Goal: Task Accomplishment & Management: Complete application form

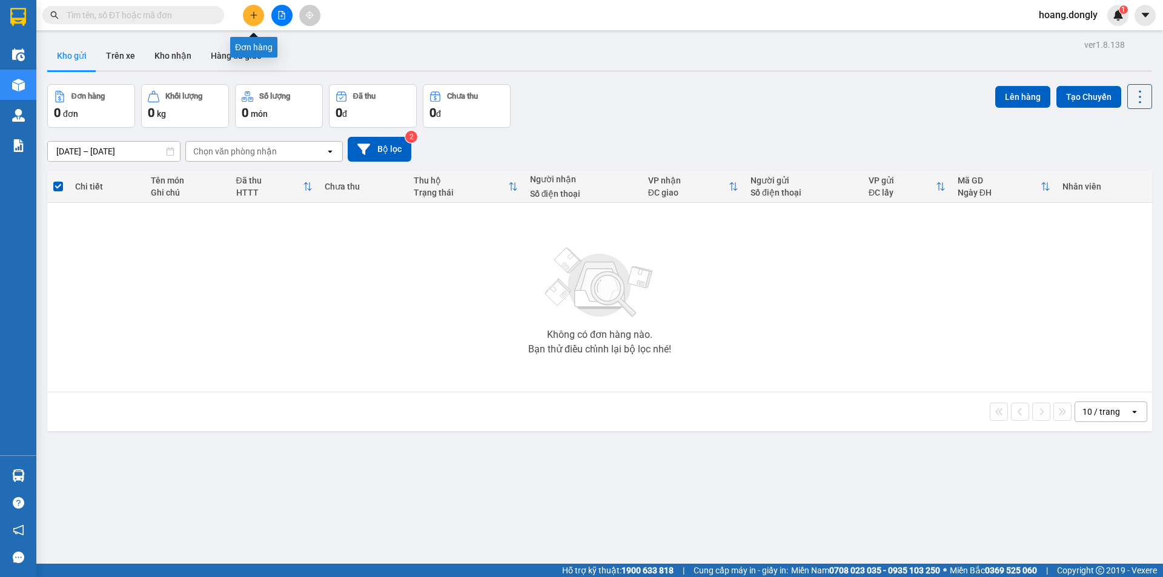
click at [252, 14] on icon "plus" at bounding box center [254, 15] width 8 height 8
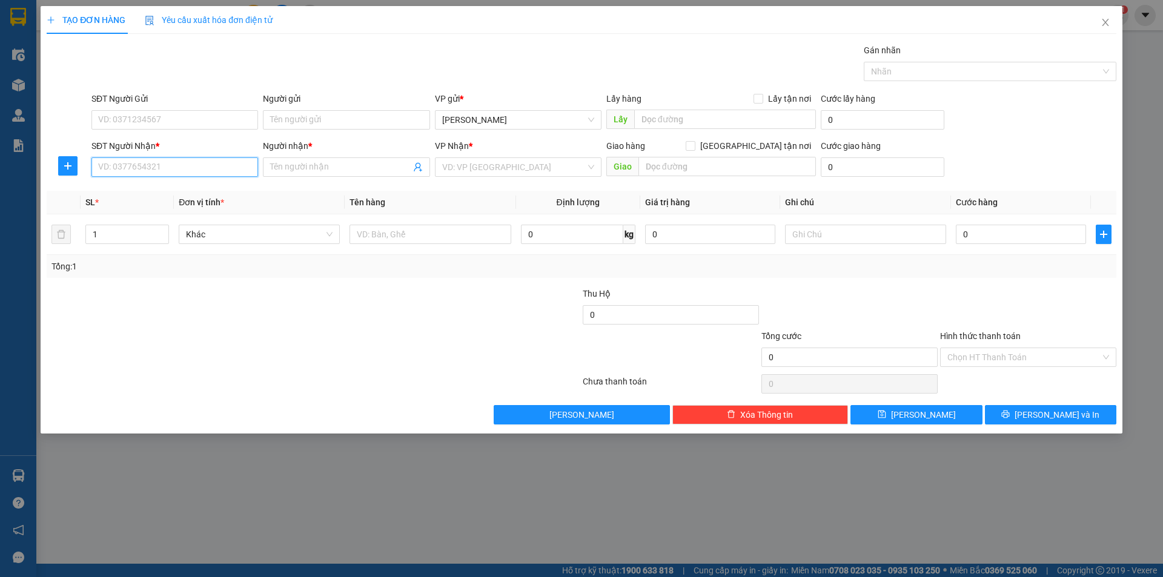
click at [226, 168] on input "SĐT Người Nhận *" at bounding box center [174, 167] width 167 height 19
type input "0867233861"
click at [178, 110] on div "SĐT Người Gửi" at bounding box center [174, 101] width 167 height 18
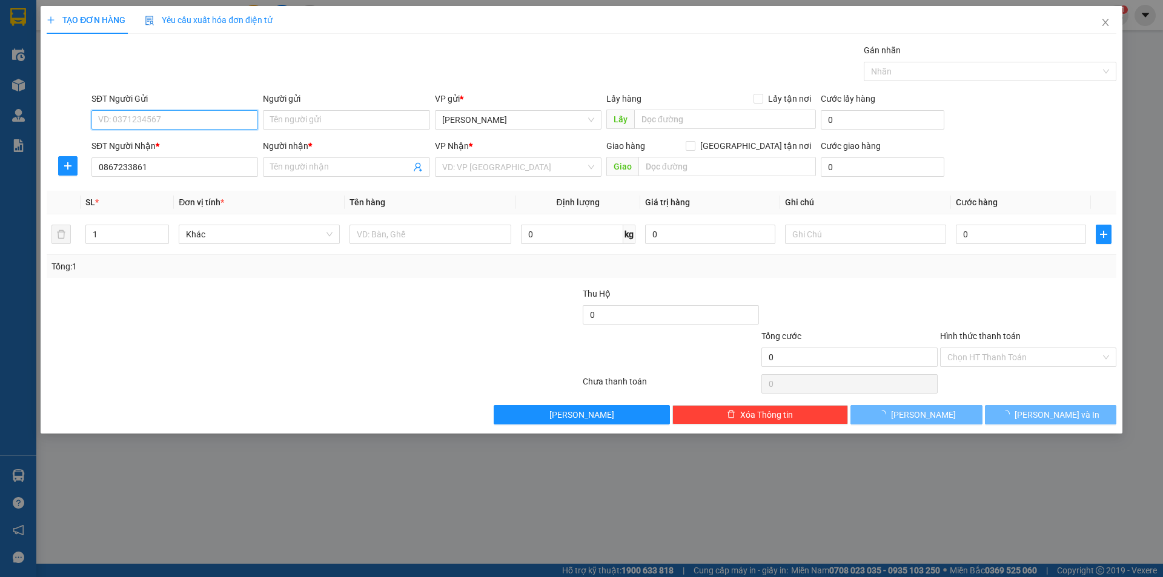
click at [182, 121] on input "SĐT Người Gửi" at bounding box center [174, 119] width 167 height 19
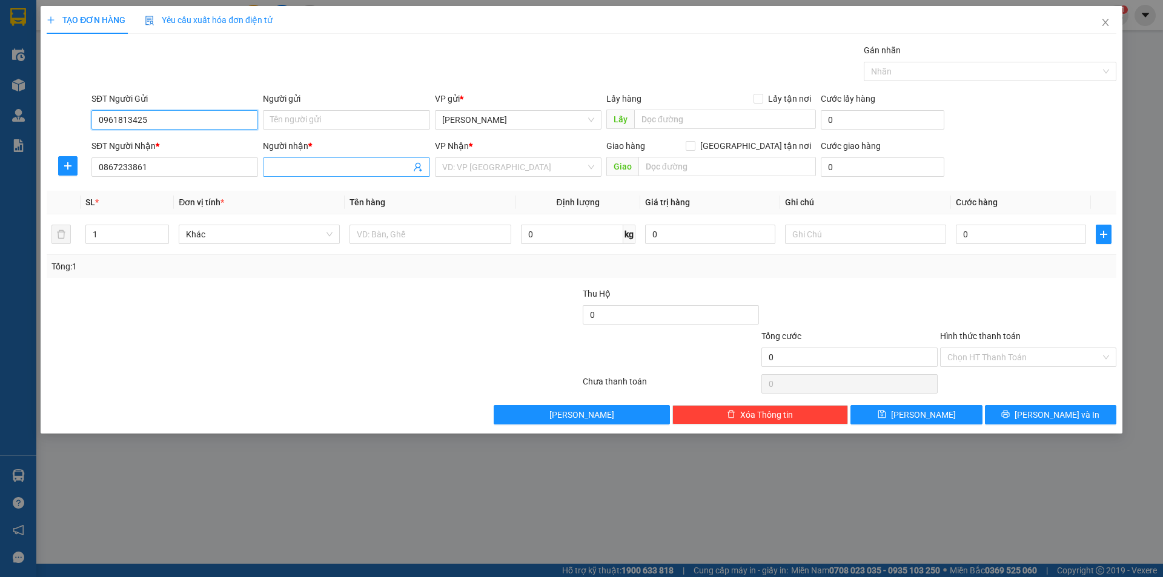
type input "0961813425"
click at [319, 160] on span at bounding box center [346, 167] width 167 height 19
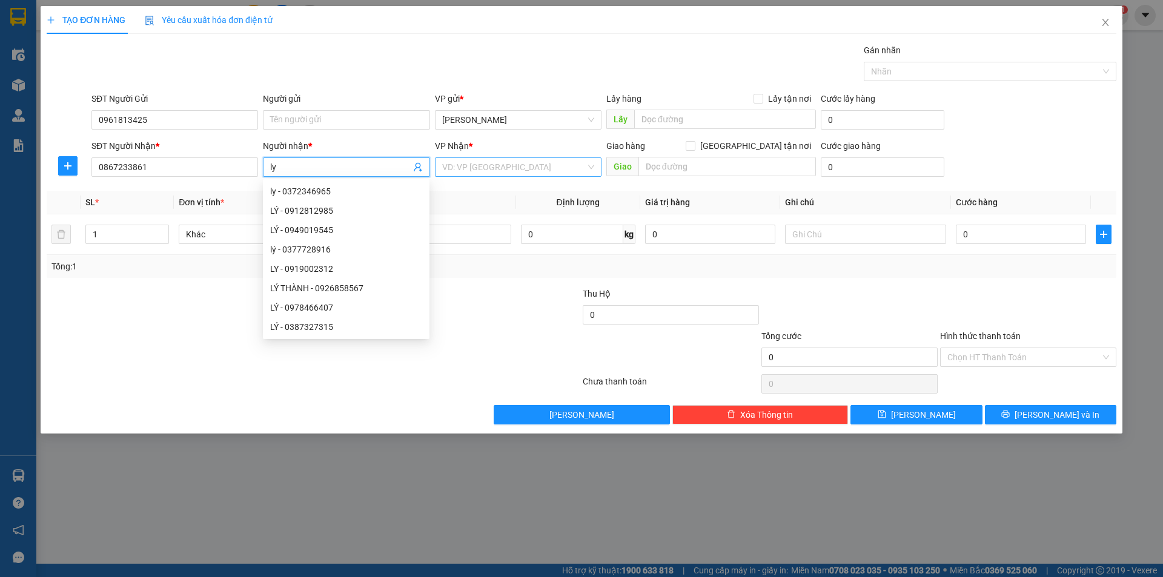
type input "ly"
click at [527, 174] on input "search" at bounding box center [514, 167] width 144 height 18
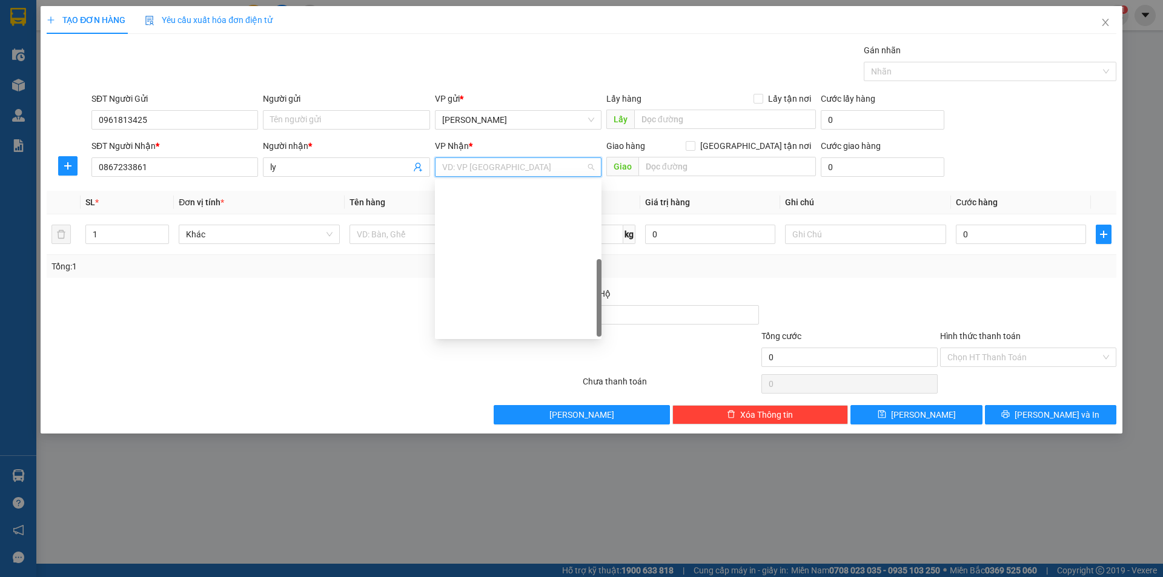
scroll to position [170, 0]
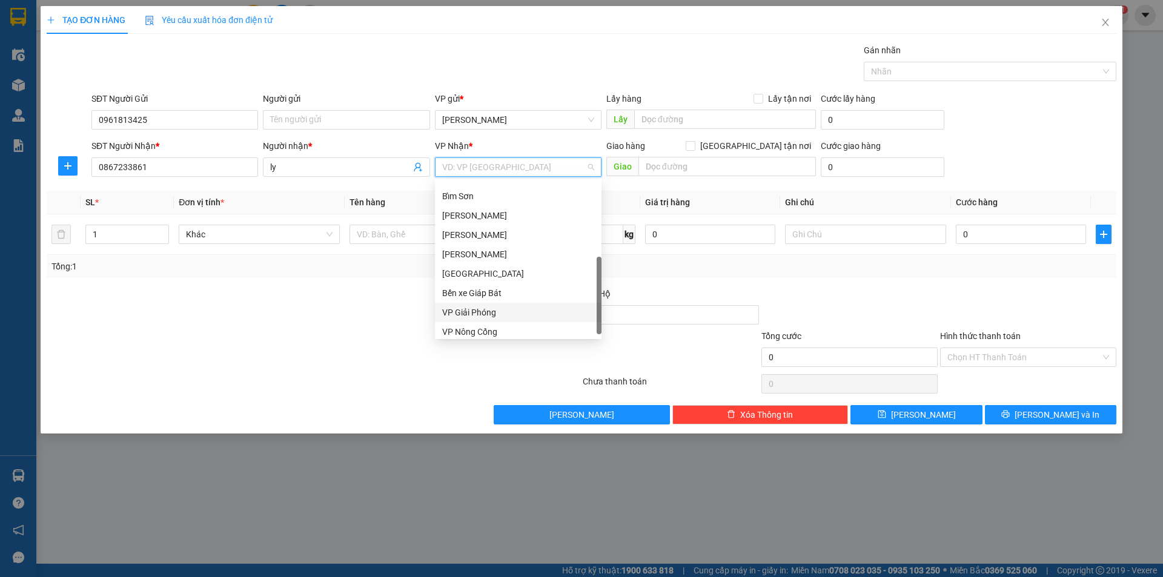
click at [550, 318] on div "VP Giải Phóng" at bounding box center [518, 312] width 152 height 13
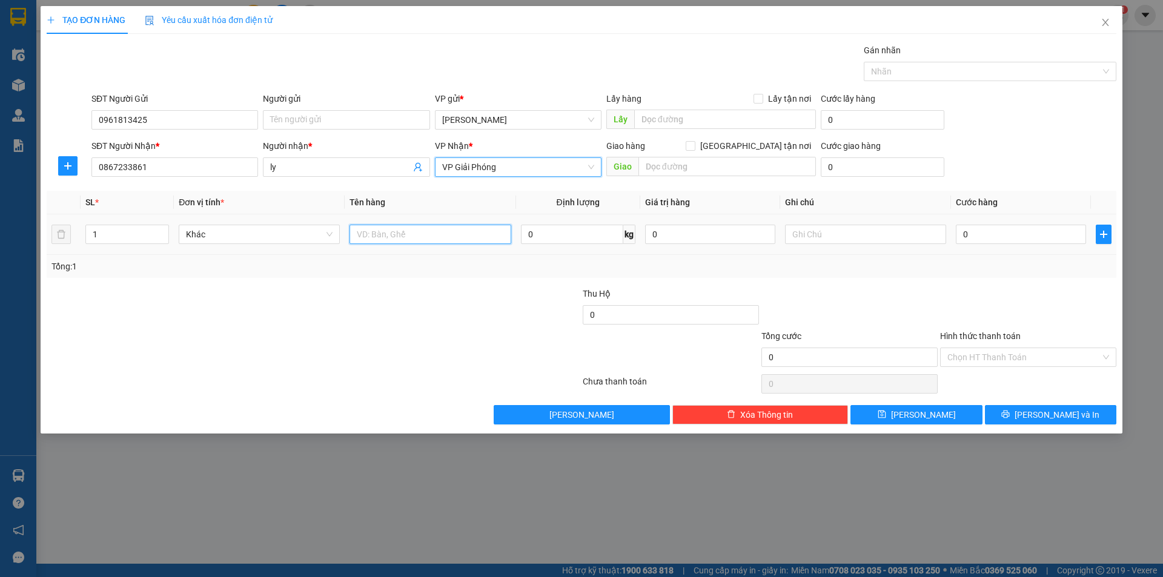
click at [460, 234] on input "text" at bounding box center [430, 234] width 161 height 19
type input "1"
type input "50"
click at [1000, 238] on input "0" at bounding box center [1021, 234] width 130 height 19
click at [961, 233] on input "0" at bounding box center [1021, 234] width 130 height 19
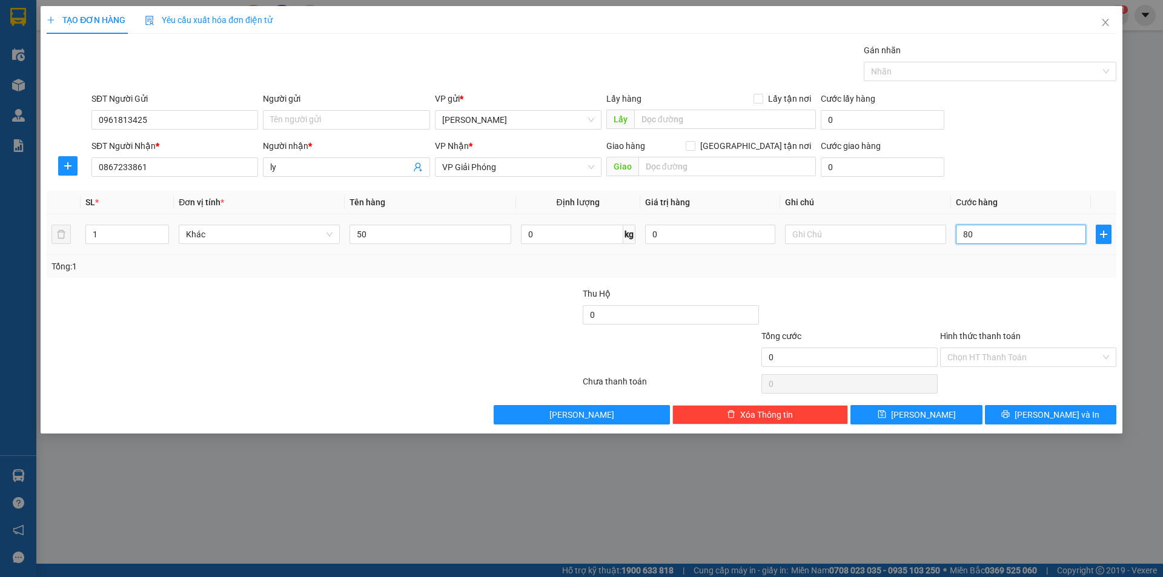
type input "850"
type input "80"
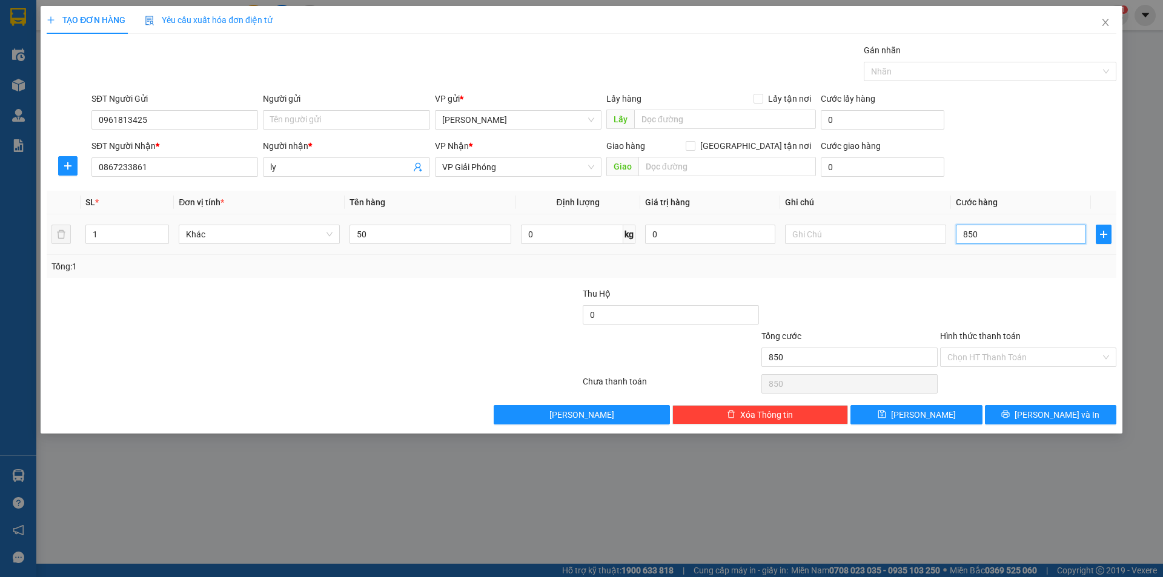
type input "80"
type input "0"
type input "50"
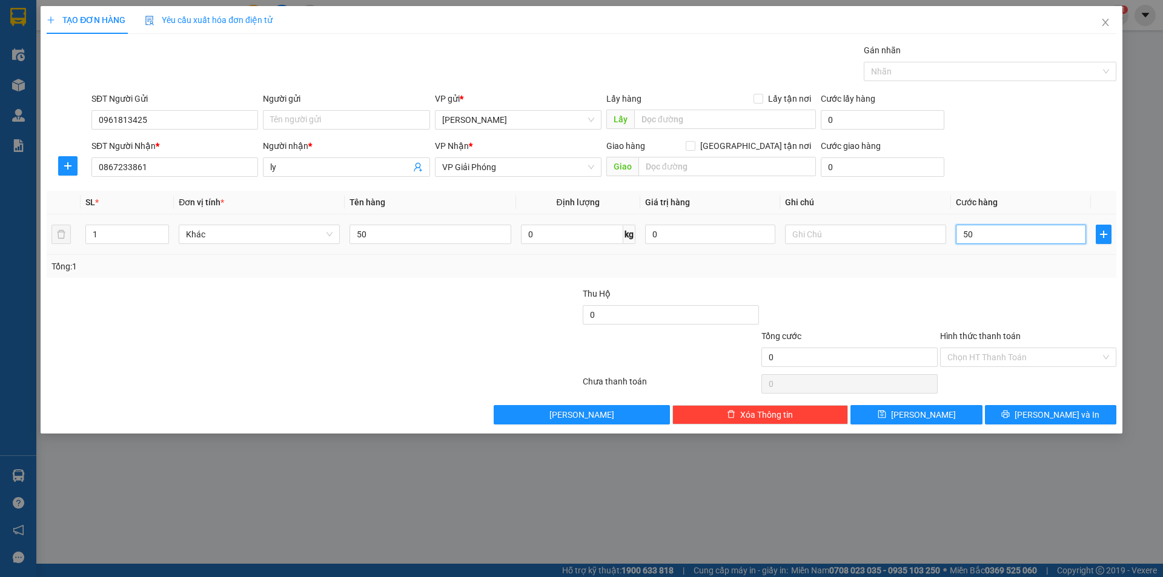
type input "50"
click at [1000, 281] on div "Transit Pickup Surcharge Ids Transit Deliver Surcharge Ids Transit Deliver Surc…" at bounding box center [582, 234] width 1070 height 381
type input "50.000"
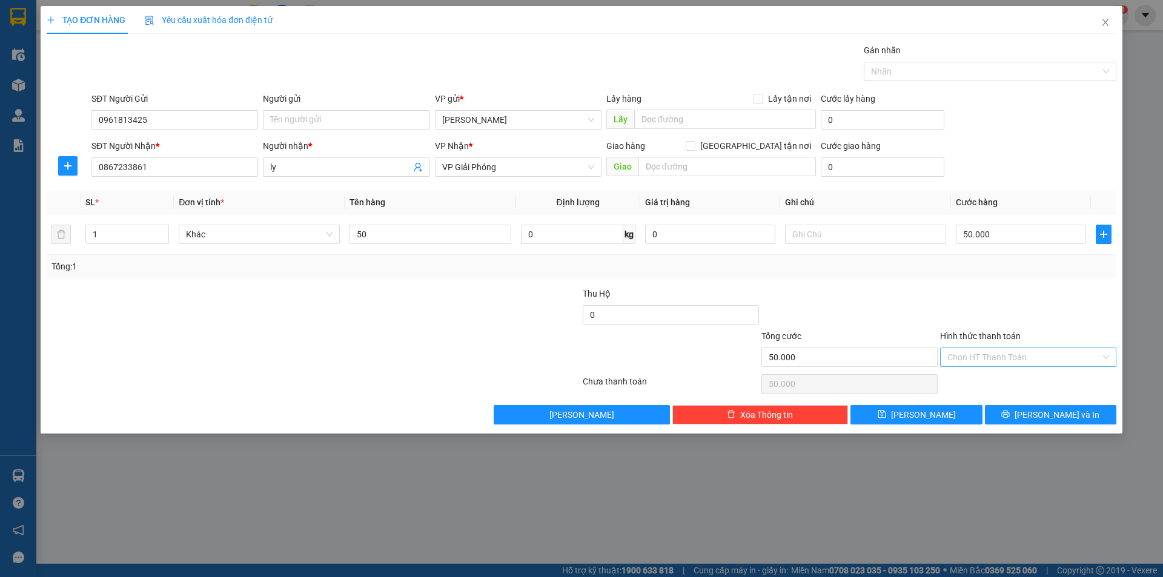
click at [1029, 348] on input "Hình thức thanh toán" at bounding box center [1024, 357] width 153 height 18
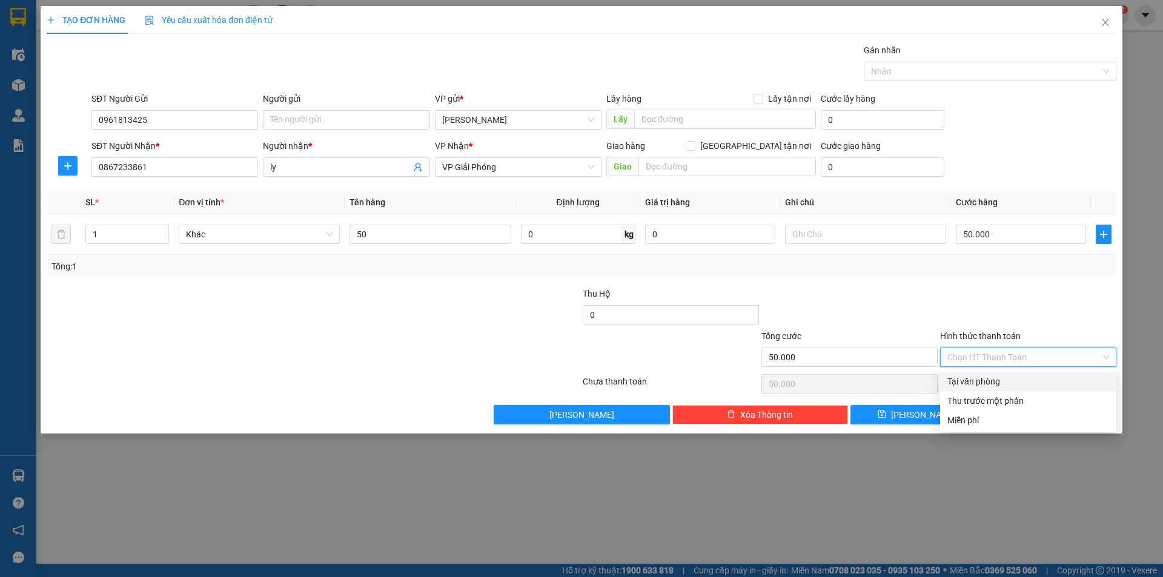
click at [1012, 388] on div "Tại văn phòng" at bounding box center [1028, 381] width 176 height 19
type input "0"
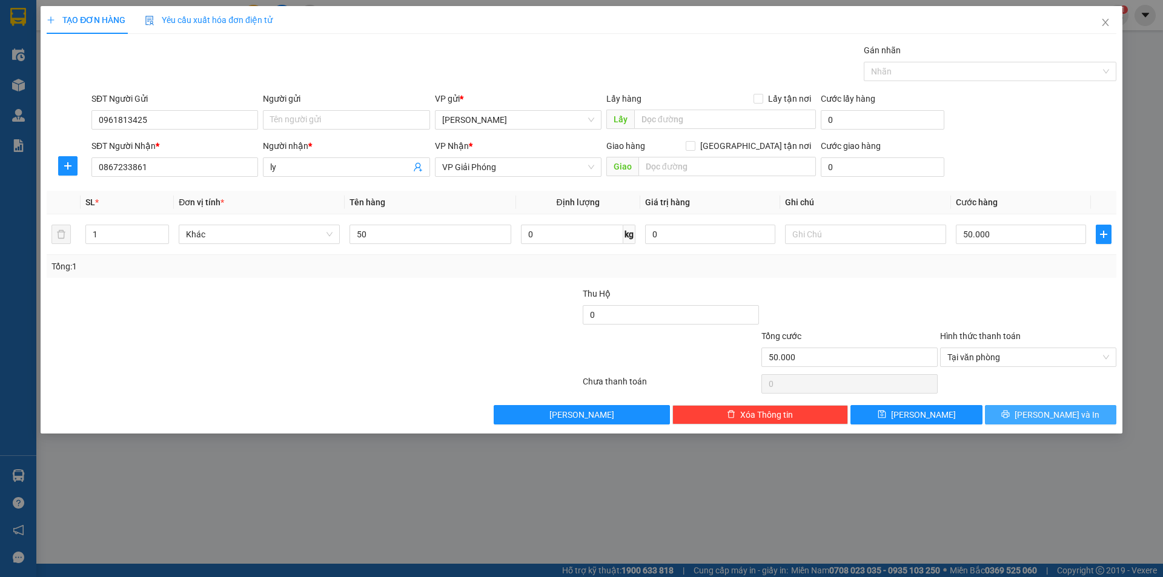
click at [1025, 418] on button "[PERSON_NAME] và In" at bounding box center [1050, 414] width 131 height 19
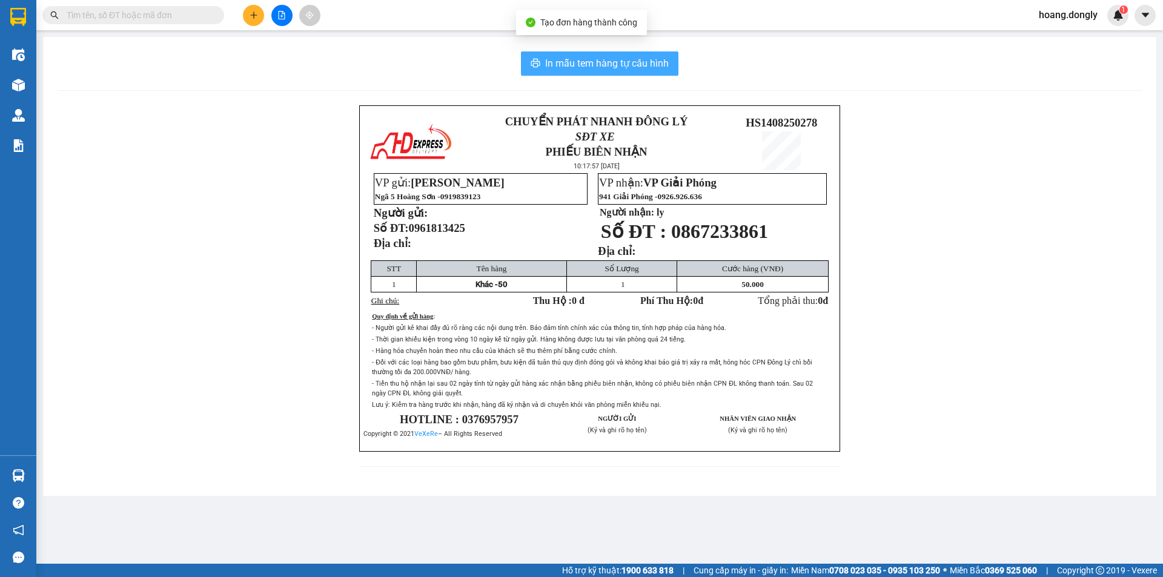
click at [653, 65] on span "In mẫu tem hàng tự cấu hình" at bounding box center [607, 63] width 124 height 15
